Goal: Find specific page/section: Locate a particular part of the current website

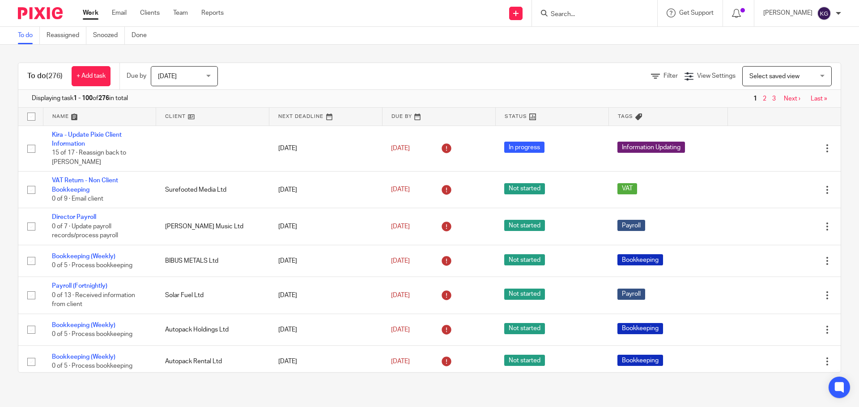
click at [583, 13] on input "Search" at bounding box center [590, 15] width 81 height 8
type input "w"
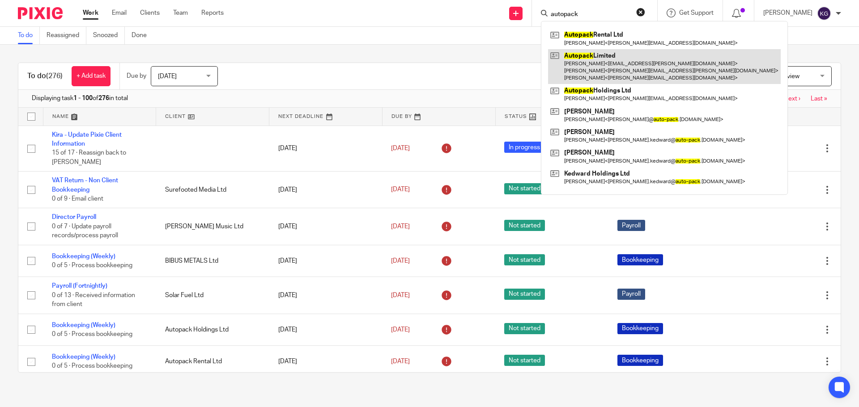
type input "autopack"
click at [598, 59] on link at bounding box center [664, 66] width 233 height 35
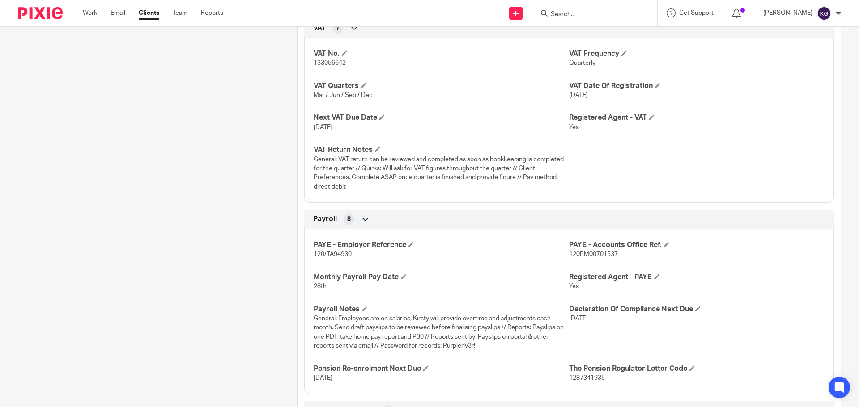
scroll to position [1068, 0]
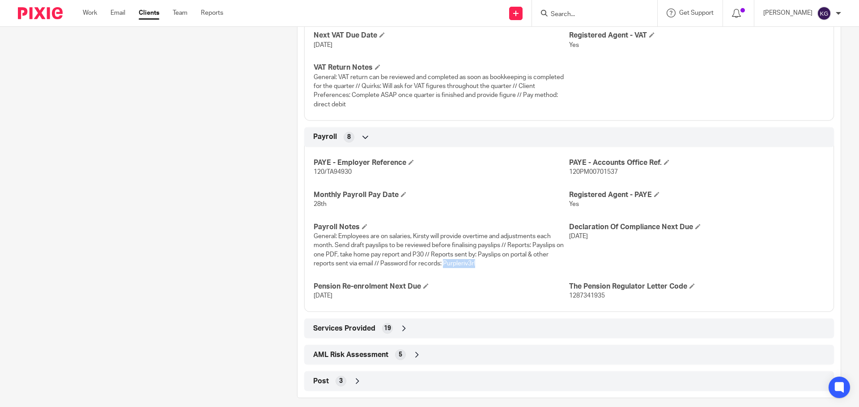
drag, startPoint x: 476, startPoint y: 257, endPoint x: 441, endPoint y: 254, distance: 35.0
click at [441, 254] on p "General: Employees are on salaries, Kirsty will provide overtime and adjustment…" at bounding box center [441, 250] width 255 height 36
copy span "Purpleriv3r!"
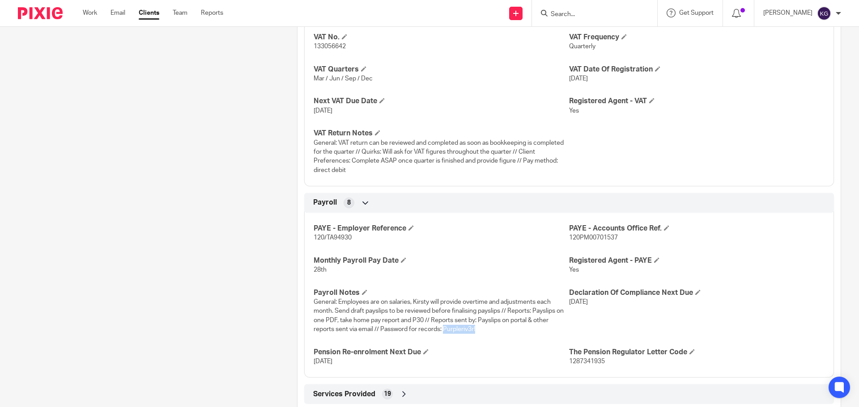
scroll to position [933, 0]
